Goal: Task Accomplishment & Management: Manage account settings

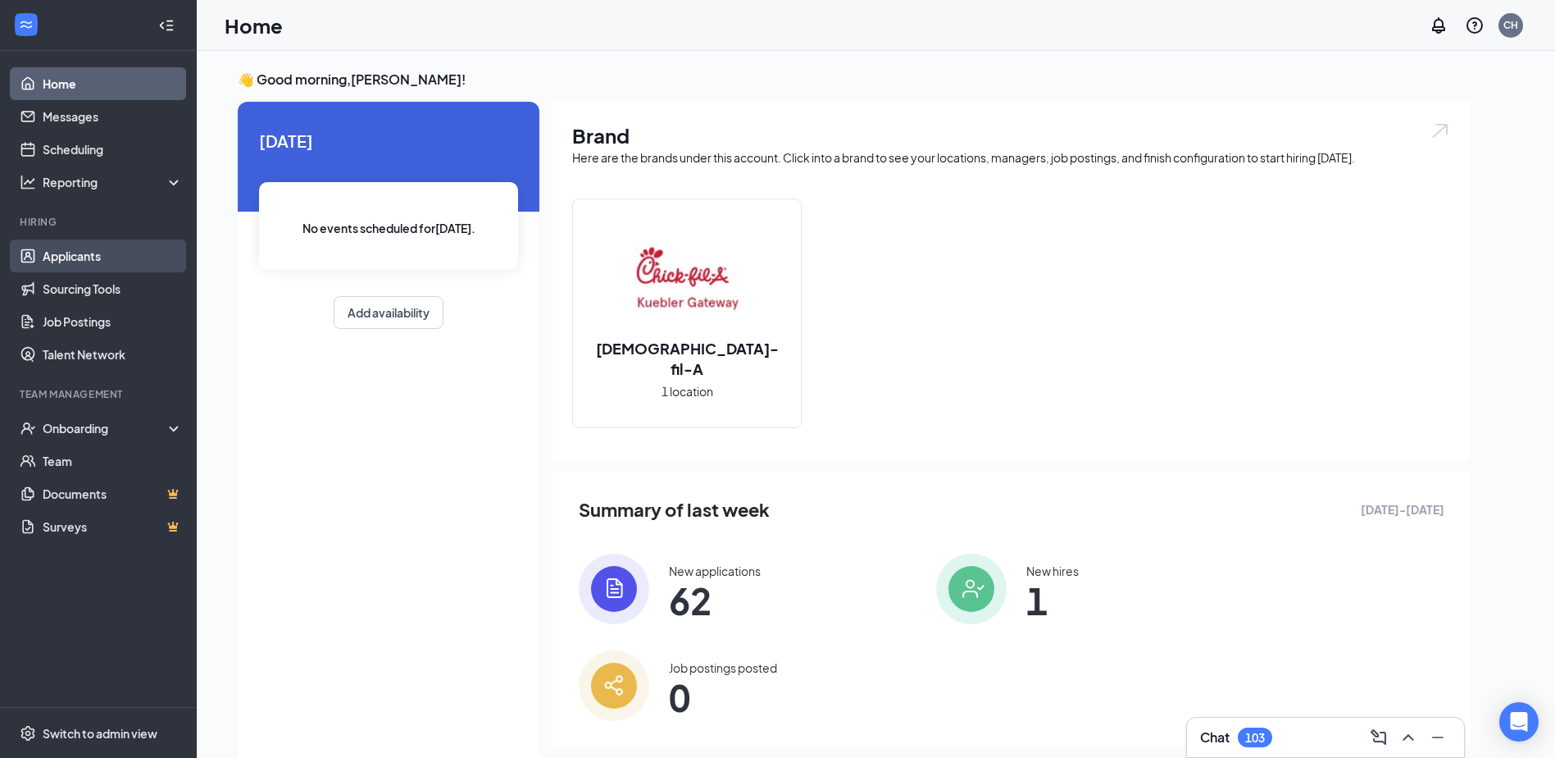
click at [80, 253] on link "Applicants" at bounding box center [113, 255] width 140 height 33
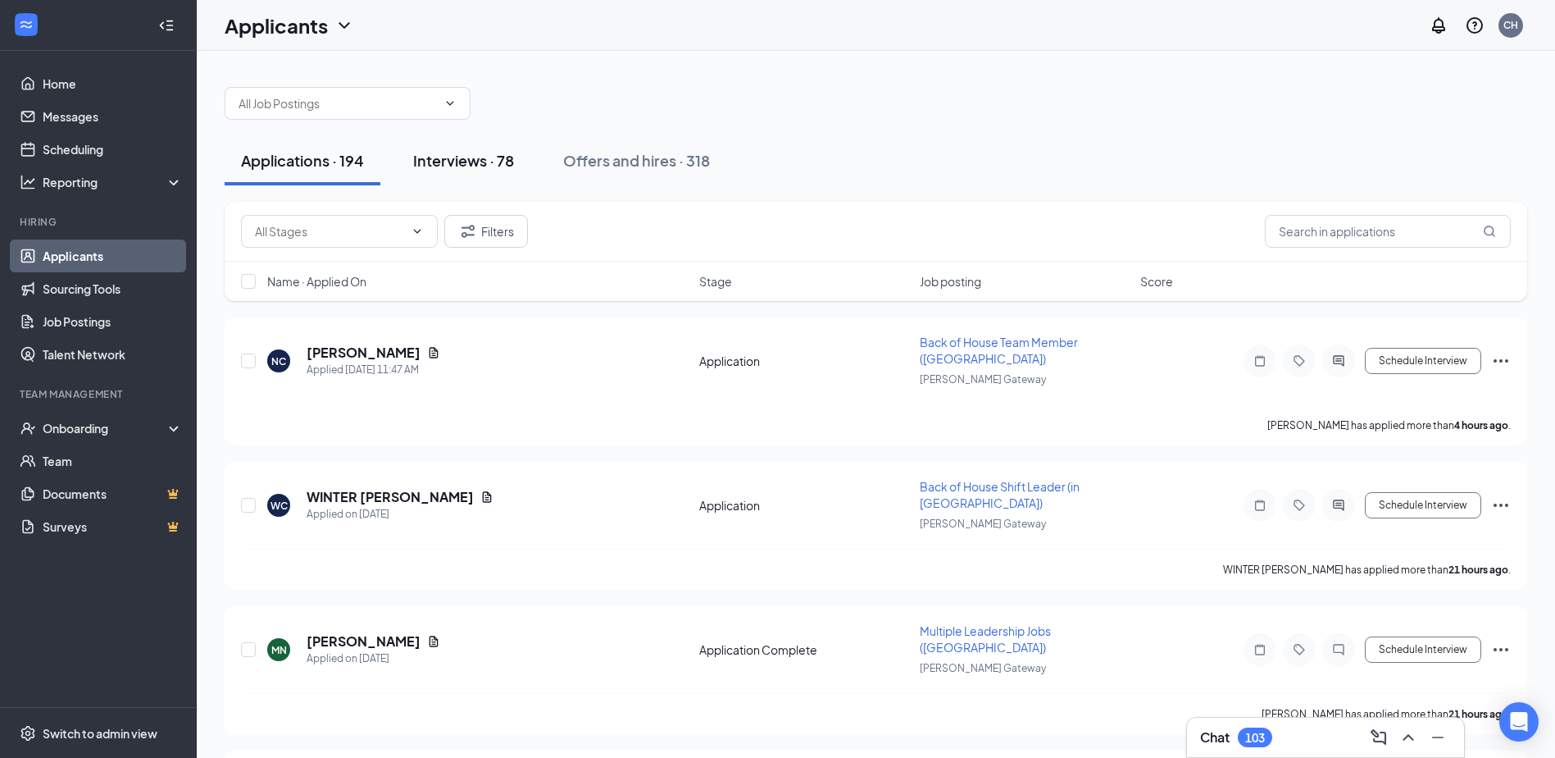
click at [514, 167] on div "Interviews · 78" at bounding box center [463, 160] width 101 height 20
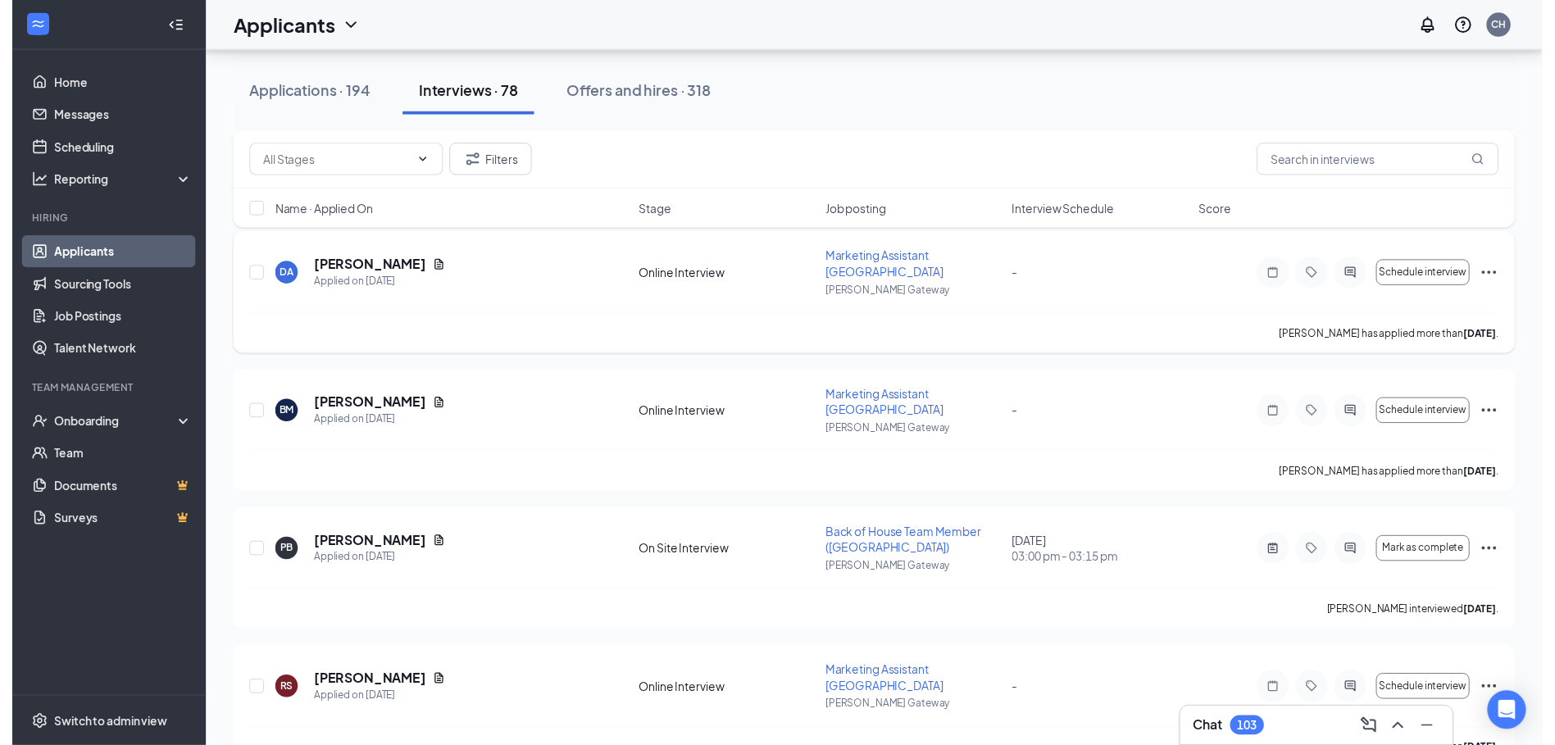
scroll to position [246, 0]
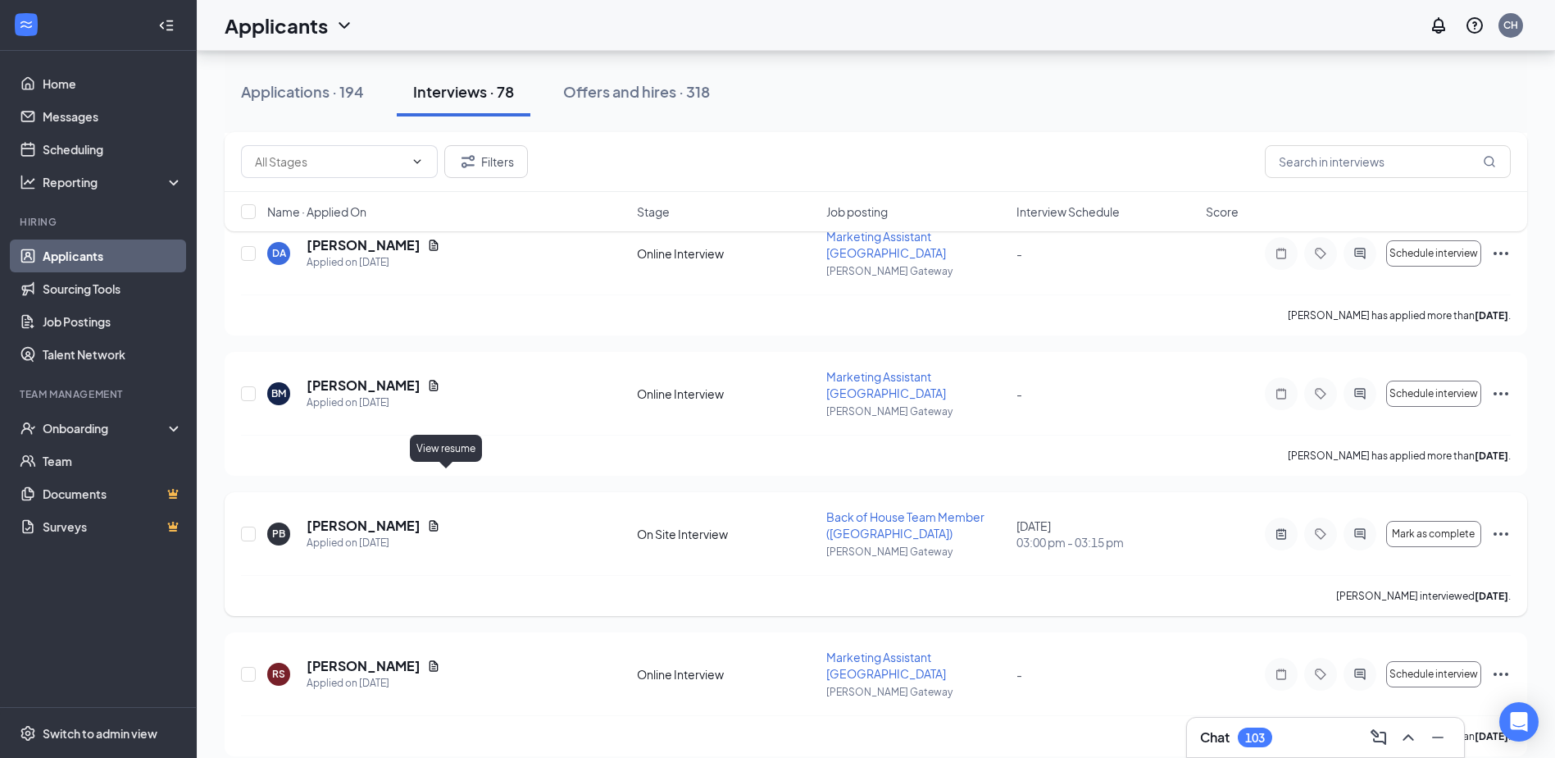
click at [439, 520] on icon "Document" at bounding box center [434, 525] width 9 height 11
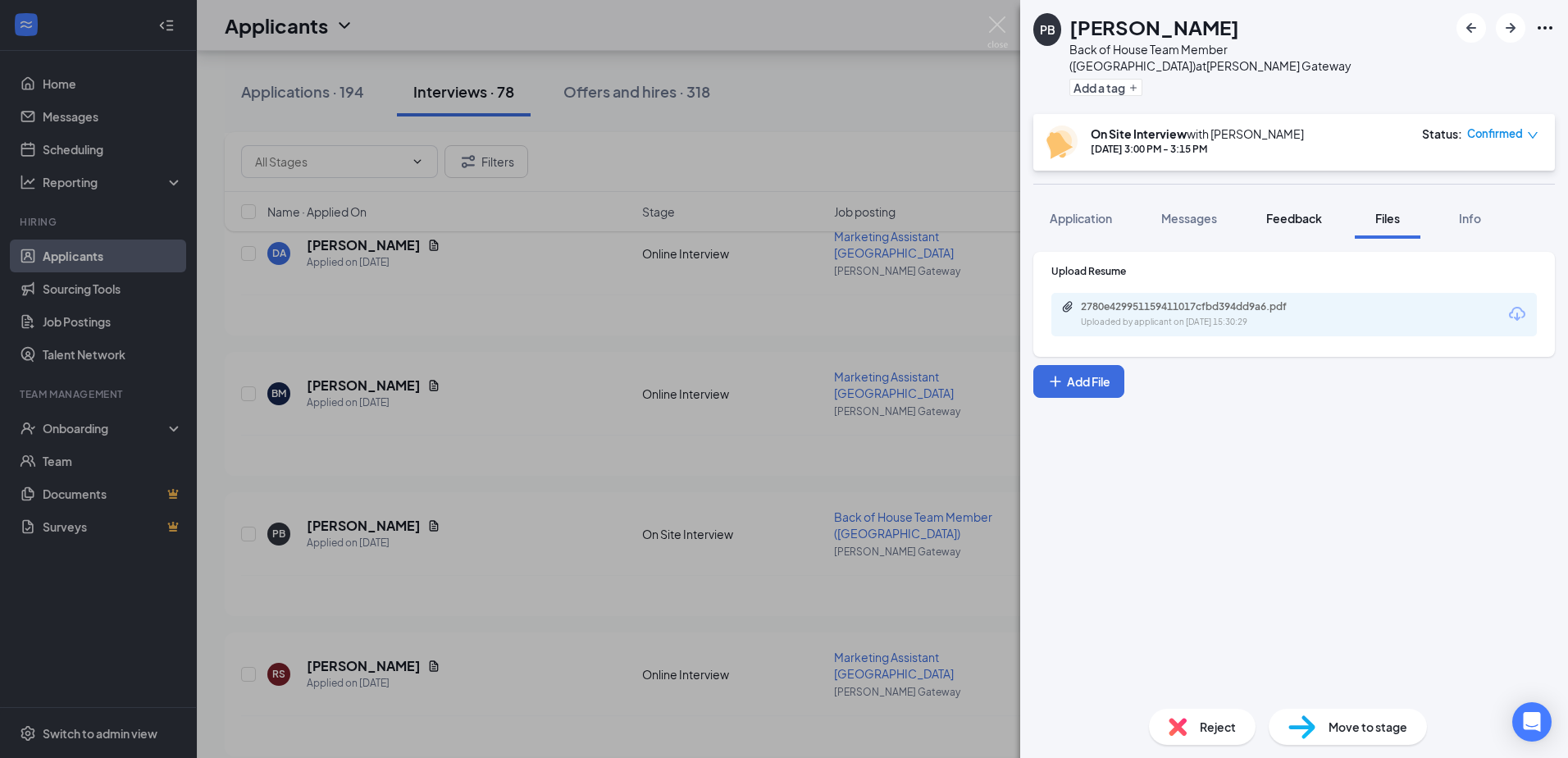
click at [1291, 198] on button "Feedback" at bounding box center [1294, 218] width 89 height 41
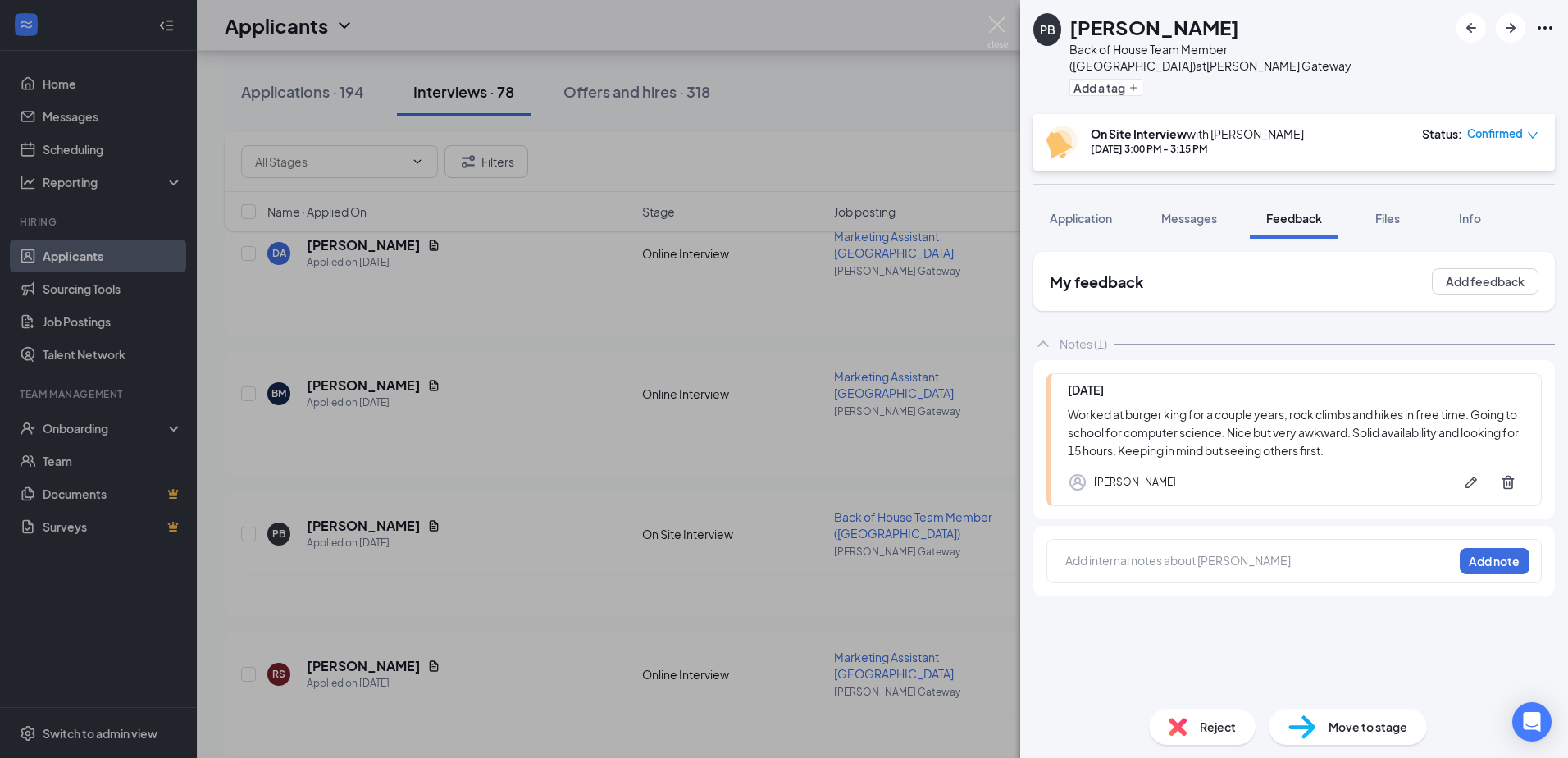
click at [637, 549] on div "PB [PERSON_NAME] Back of House Team Member ([GEOGRAPHIC_DATA]) at [PERSON_NAME]…" at bounding box center [784, 379] width 1568 height 758
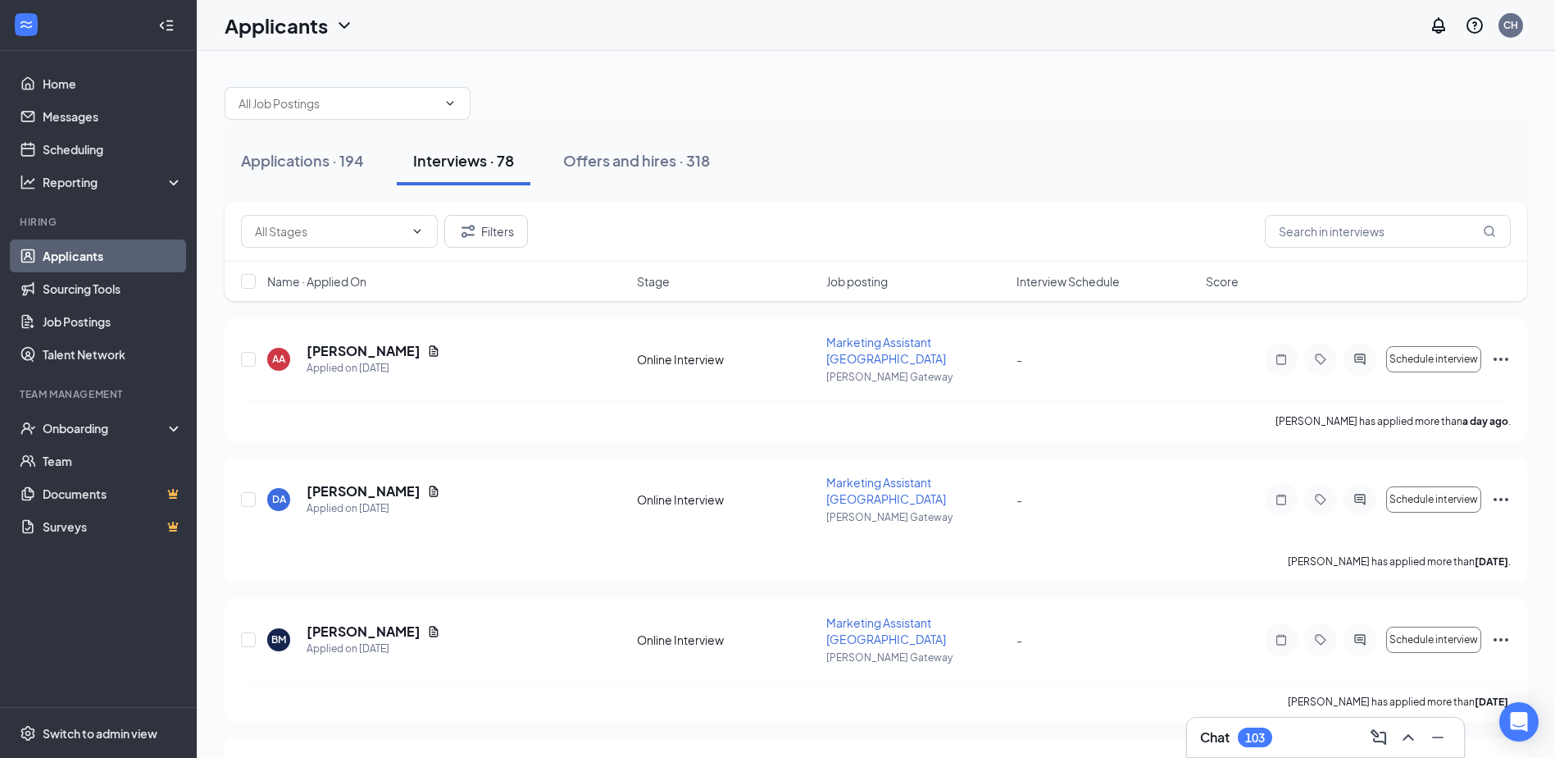
click at [1081, 276] on span "Interview Schedule" at bounding box center [1068, 281] width 103 height 16
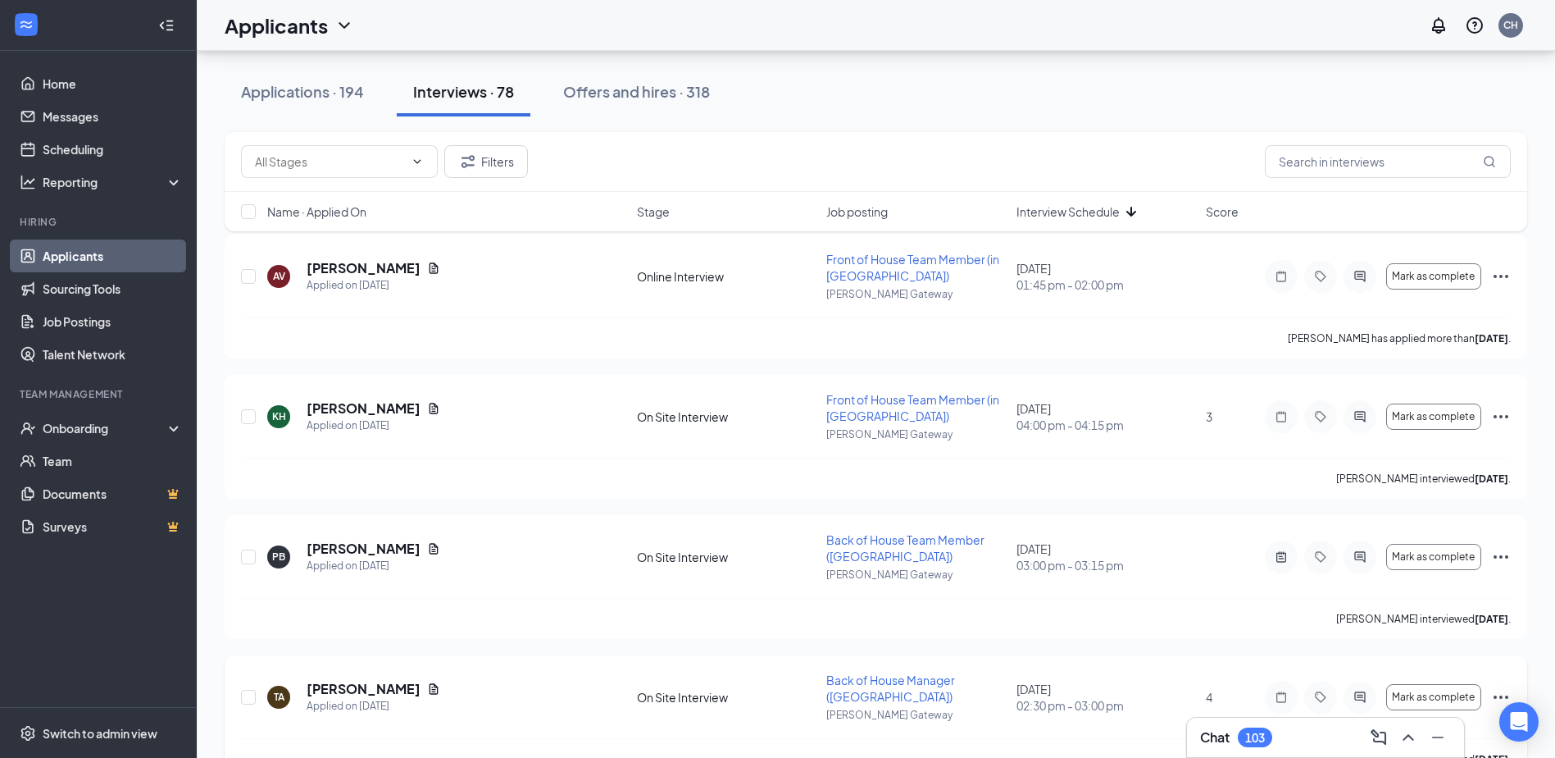
scroll to position [82, 0]
click at [939, 70] on div "Applications · 194 Interviews · 78 Offers and hires · 318" at bounding box center [876, 91] width 1303 height 49
